Goal: Task Accomplishment & Management: Manage account settings

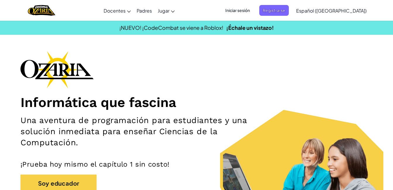
click at [253, 10] on span "Iniciar sesión" at bounding box center [238, 10] width 32 height 11
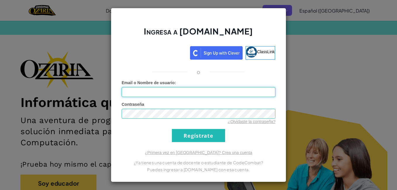
click at [207, 90] on input "Email o Nombre de usuario :" at bounding box center [199, 92] width 154 height 10
type input "[EMAIL_ADDRESS][DOMAIN_NAME]"
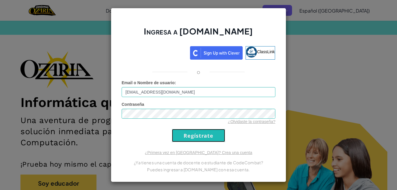
click at [187, 131] on input "Regístrate" at bounding box center [198, 135] width 53 height 13
click at [203, 134] on input "Regístrate" at bounding box center [198, 135] width 53 height 13
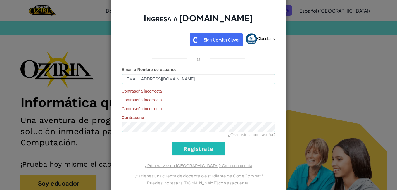
click at [203, 134] on div "¿Olvidaste la contraseña?" at bounding box center [199, 135] width 154 height 6
click at [206, 149] on input "Regístrate" at bounding box center [198, 148] width 53 height 13
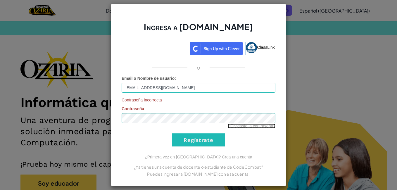
click at [231, 126] on link "¿Olvidaste la contraseña?" at bounding box center [252, 126] width 48 height 5
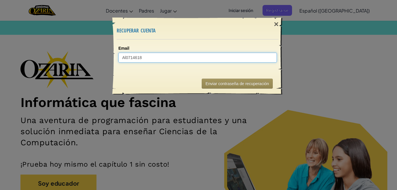
type input "Al07146183"
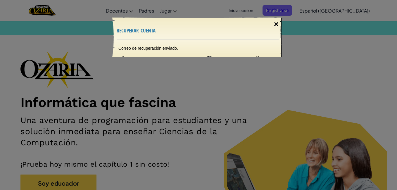
click at [274, 25] on div "×" at bounding box center [276, 24] width 13 height 17
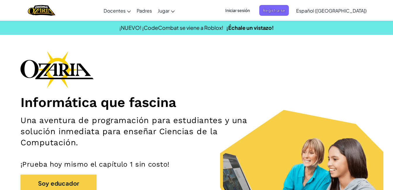
click at [253, 12] on span "Iniciar sesión" at bounding box center [238, 10] width 32 height 11
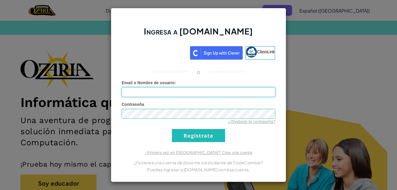
click at [198, 95] on input "Email o Nombre de usuario :" at bounding box center [199, 92] width 154 height 10
type input "[EMAIL_ADDRESS][DOMAIN_NAME]"
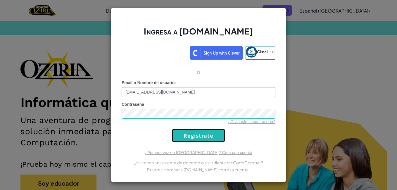
click at [204, 137] on input "Regístrate" at bounding box center [198, 135] width 53 height 13
